Goal: Navigation & Orientation: Find specific page/section

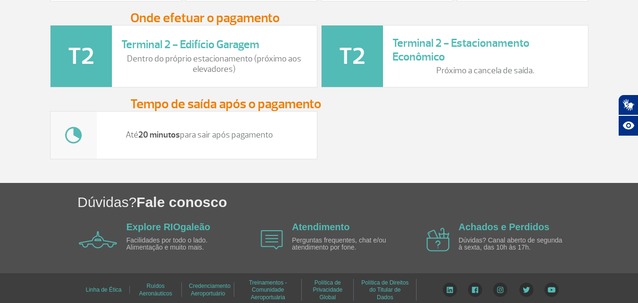
scroll to position [1383, 0]
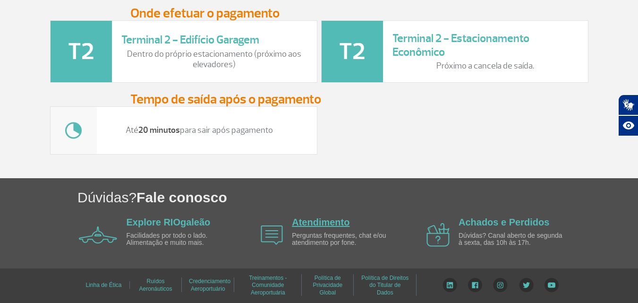
click at [299, 221] on link "Atendimento" at bounding box center [321, 222] width 58 height 10
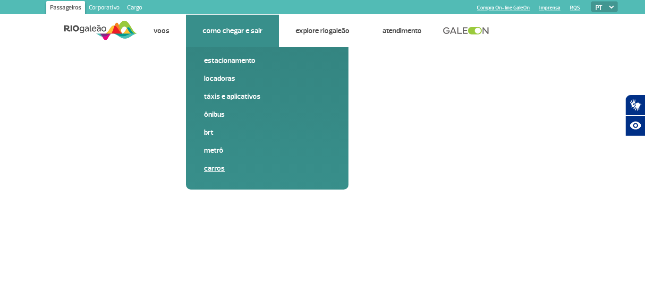
click at [209, 169] on link "Carros" at bounding box center [267, 168] width 127 height 10
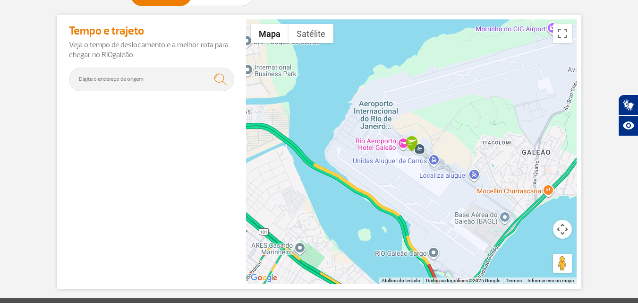
scroll to position [142, 0]
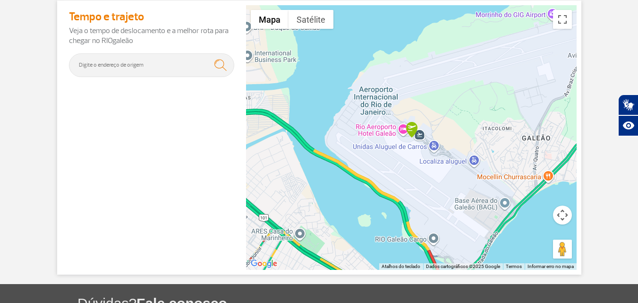
click at [366, 130] on div at bounding box center [411, 137] width 331 height 264
